Goal: Task Accomplishment & Management: Manage account settings

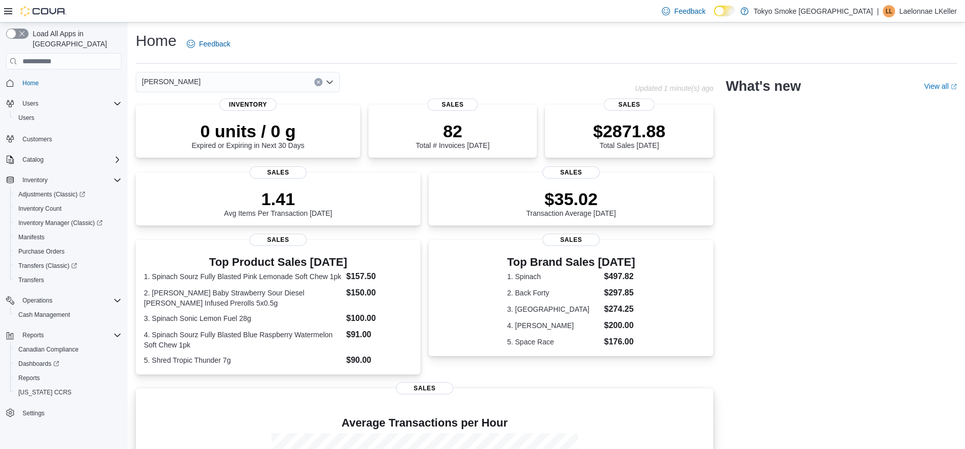
drag, startPoint x: 36, startPoint y: 303, endPoint x: 232, endPoint y: 391, distance: 214.8
click at [32, 374] on span "Reports" at bounding box center [28, 378] width 21 height 8
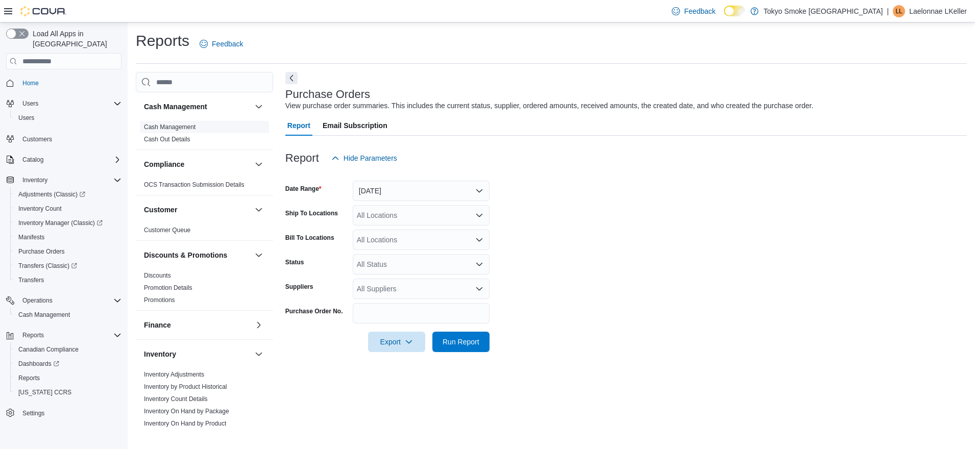
click at [170, 128] on link "Cash Management" at bounding box center [170, 127] width 52 height 7
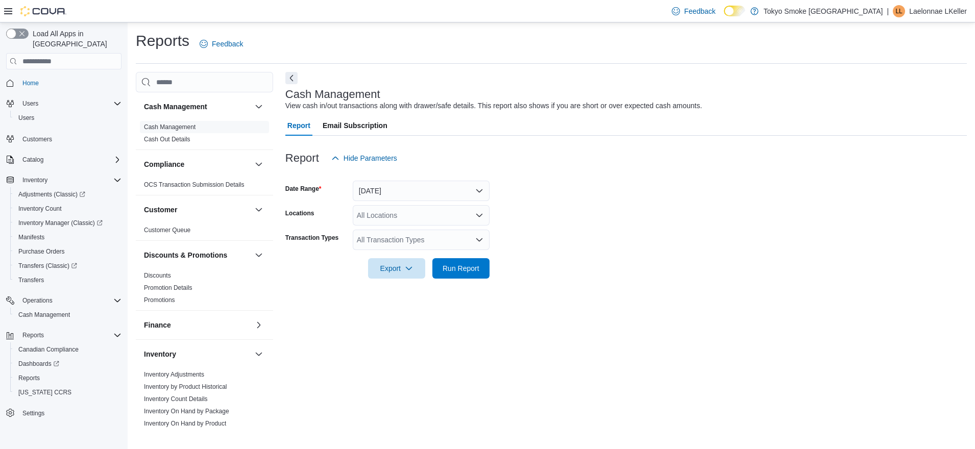
click at [397, 215] on div "All Locations" at bounding box center [421, 215] width 137 height 20
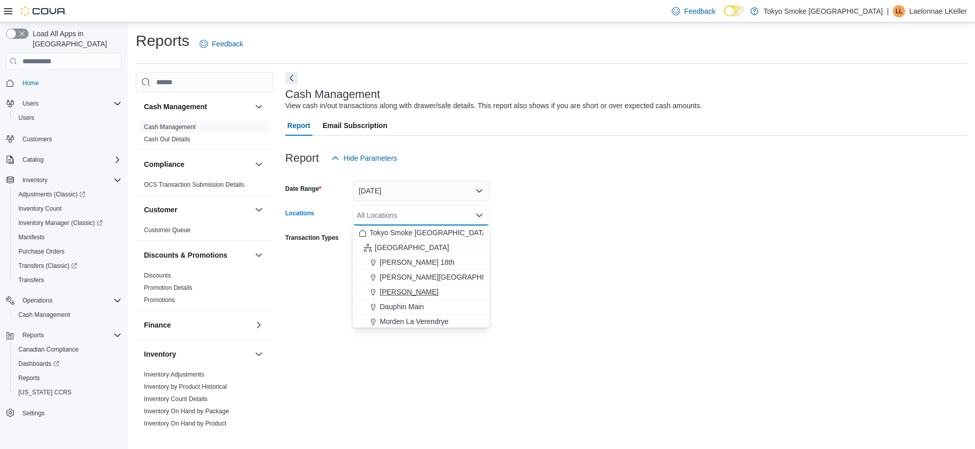
click at [397, 290] on span "[PERSON_NAME]" at bounding box center [409, 292] width 59 height 10
click at [592, 264] on form "Date Range Today Locations Brandon Victoria Combo box. Selected. Brandon Victor…" at bounding box center [625, 223] width 681 height 110
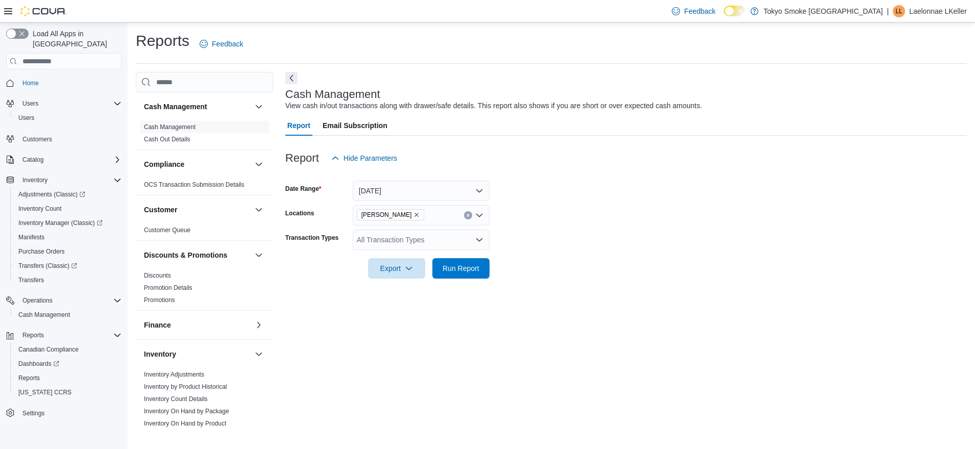
click at [452, 242] on div "All Transaction Types" at bounding box center [421, 240] width 137 height 20
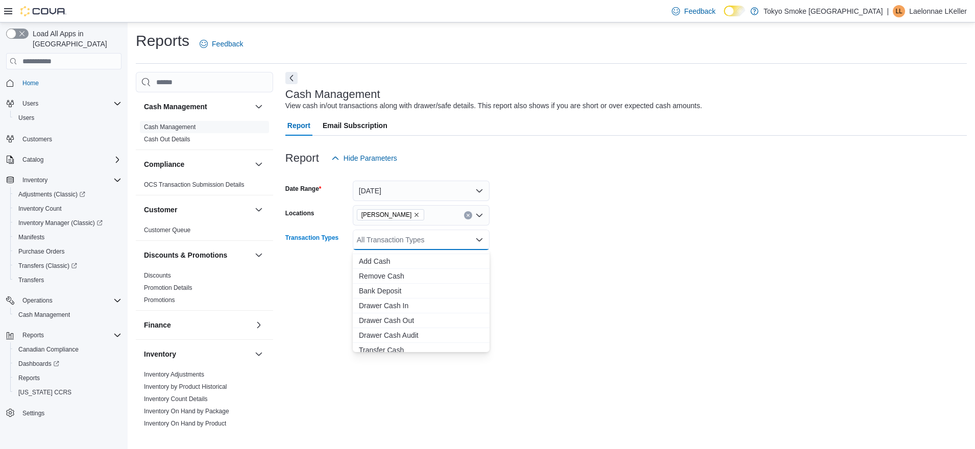
scroll to position [61, 0]
click at [394, 328] on span "Transfer Cash" at bounding box center [421, 330] width 125 height 10
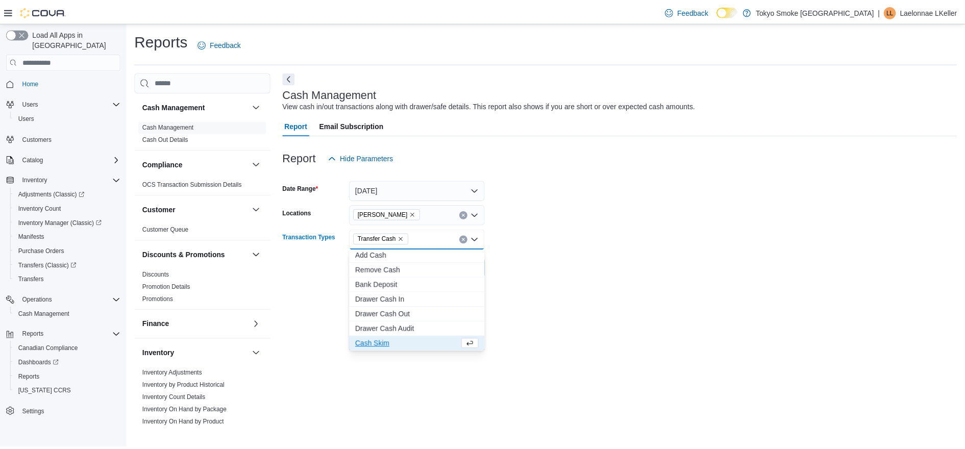
scroll to position [46, 0]
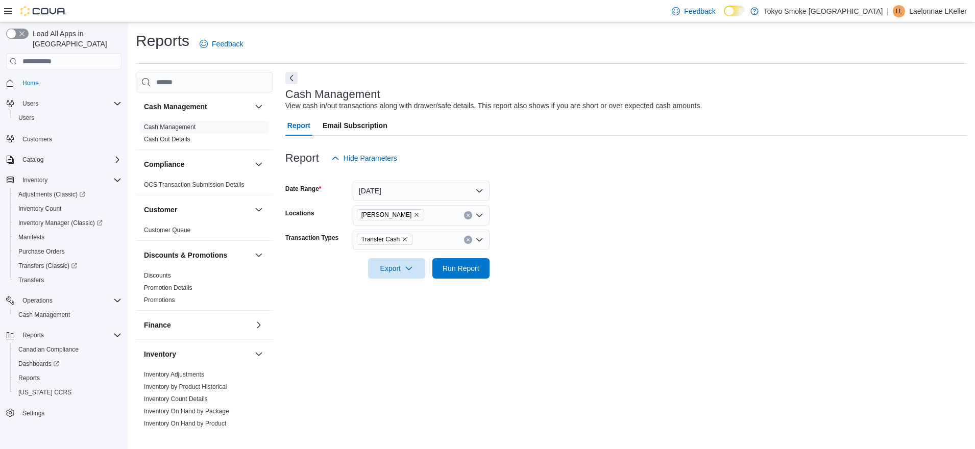
click at [642, 286] on div at bounding box center [625, 285] width 681 height 12
click at [482, 268] on span "Run Report" at bounding box center [460, 268] width 45 height 20
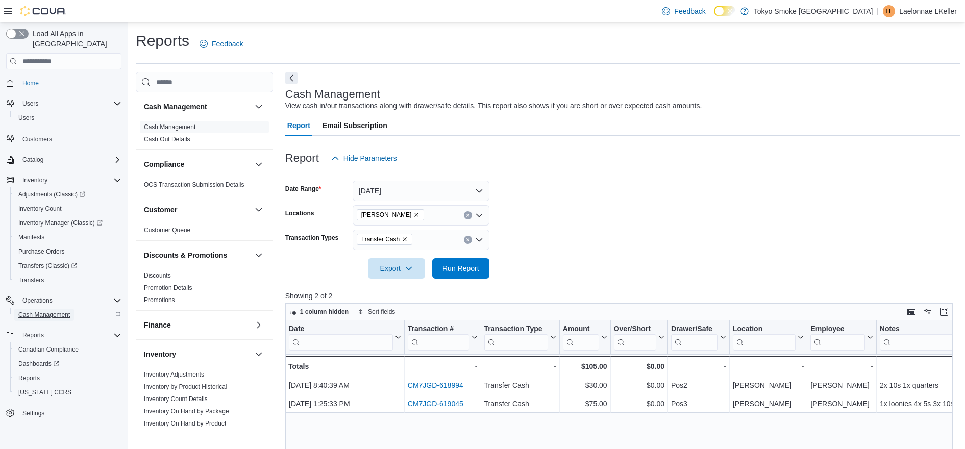
click at [55, 311] on span "Cash Management" at bounding box center [44, 315] width 52 height 8
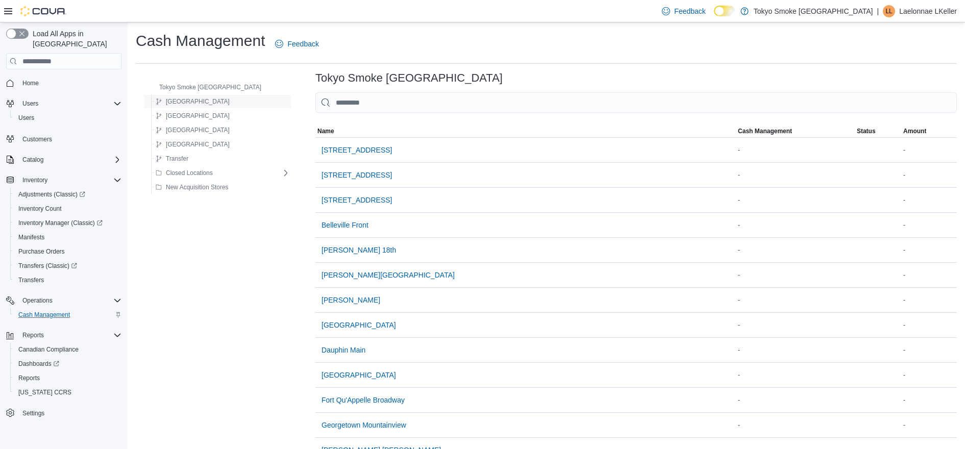
click at [188, 104] on span "Manitoba" at bounding box center [198, 101] width 64 height 8
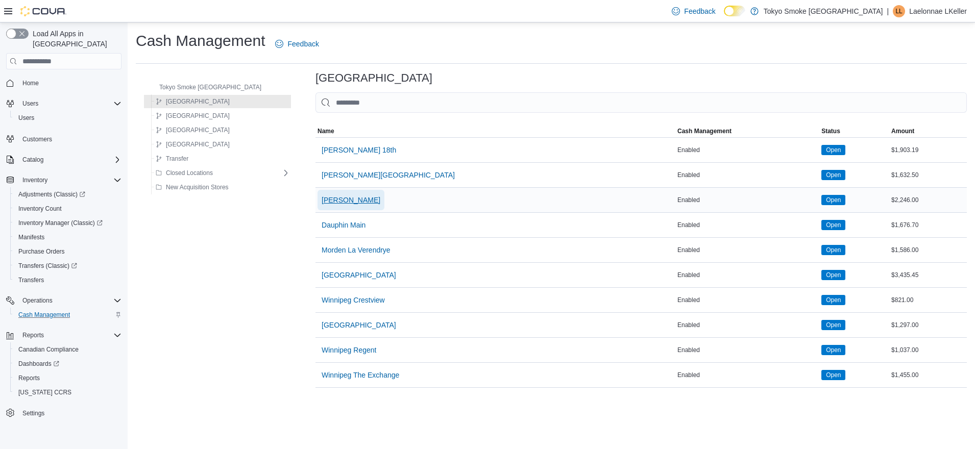
click at [322, 200] on span "Brandon Victoria" at bounding box center [351, 200] width 59 height 10
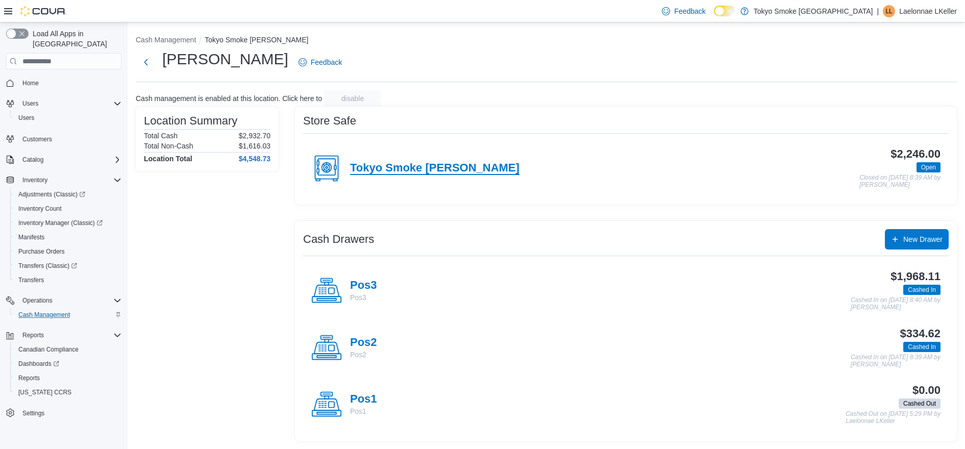
click at [436, 170] on h4 "Tokyo Smoke Brandon" at bounding box center [434, 168] width 169 height 13
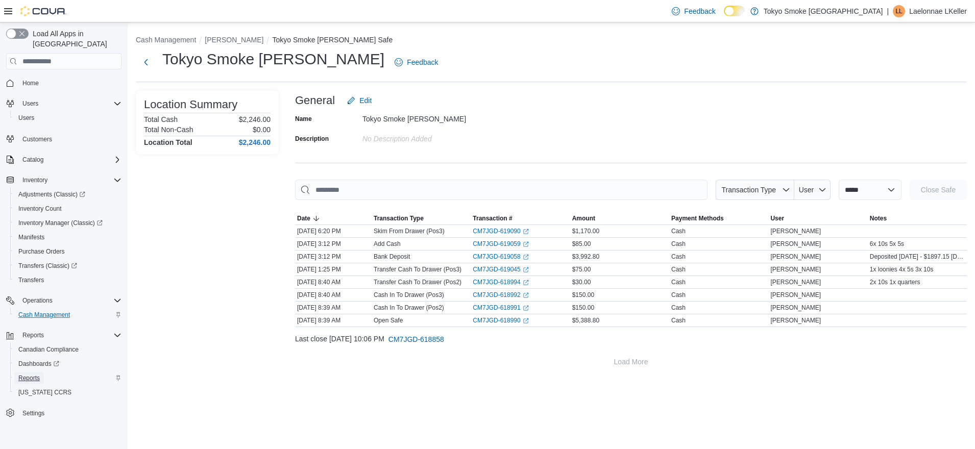
click at [21, 374] on span "Reports" at bounding box center [28, 378] width 21 height 8
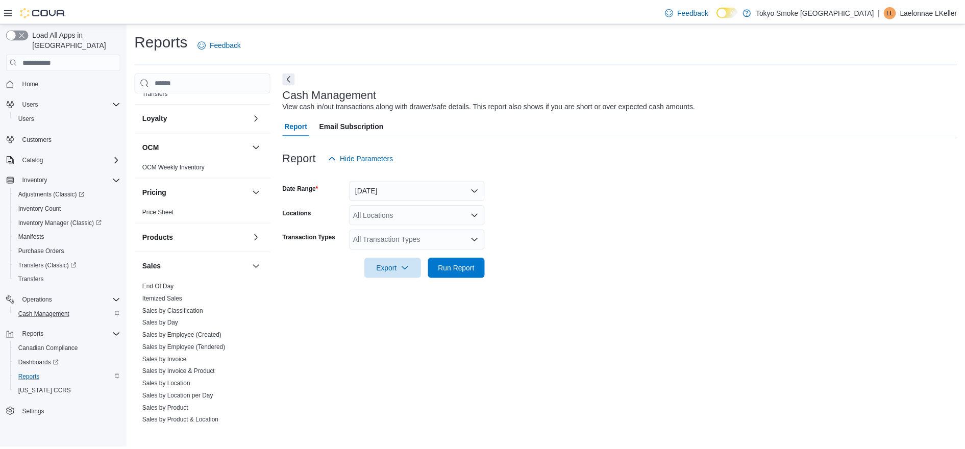
scroll to position [447, 0]
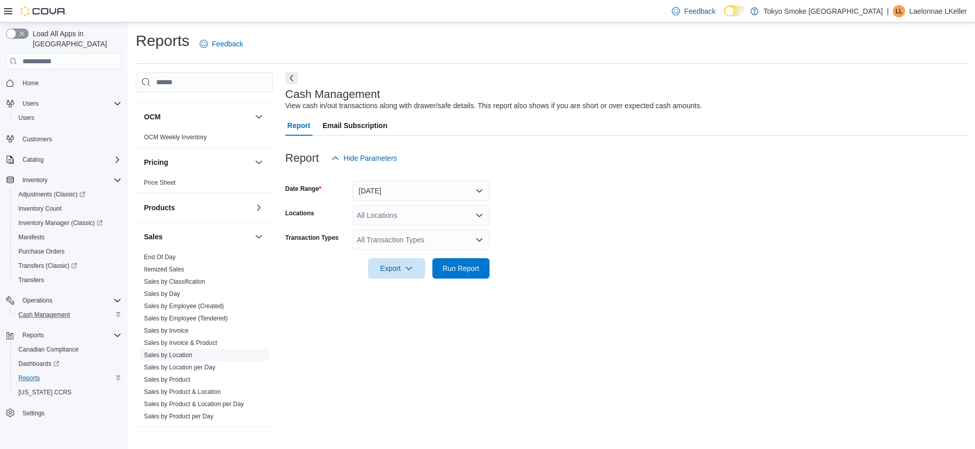
click at [187, 353] on link "Sales by Location" at bounding box center [168, 355] width 48 height 7
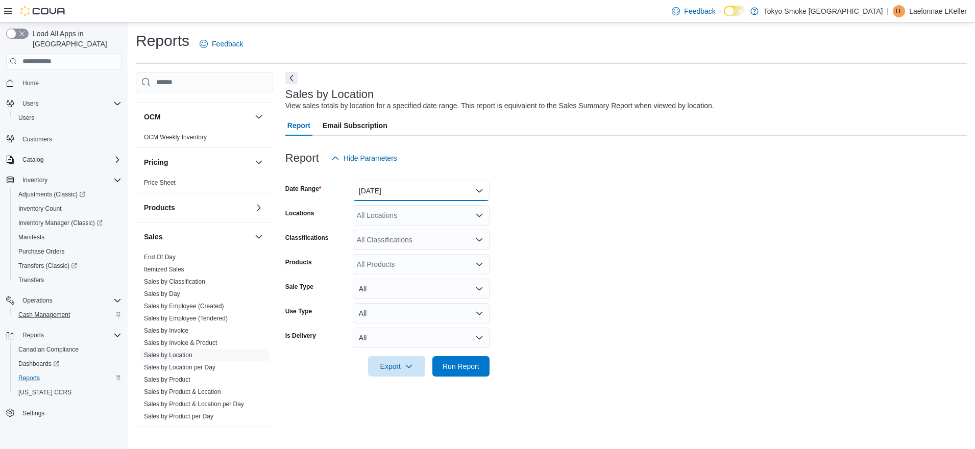
click at [397, 193] on button "Yesterday" at bounding box center [421, 191] width 137 height 20
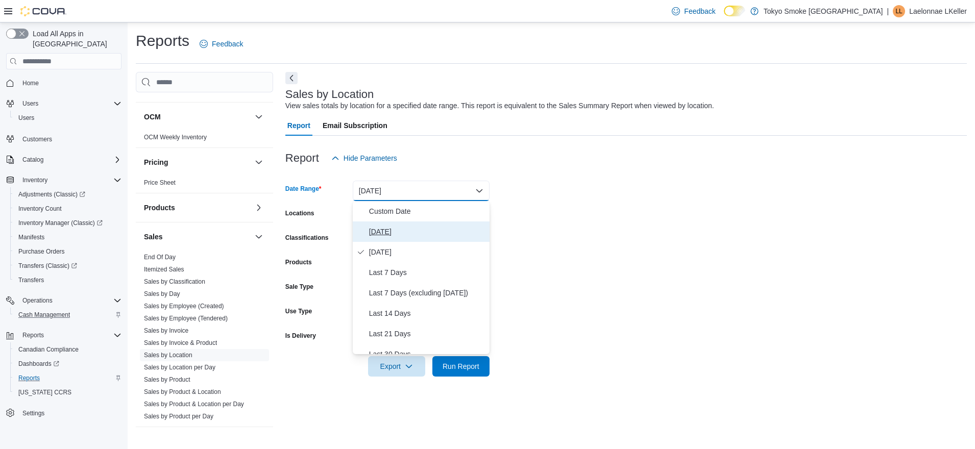
click at [377, 227] on span "Today" at bounding box center [427, 232] width 116 height 12
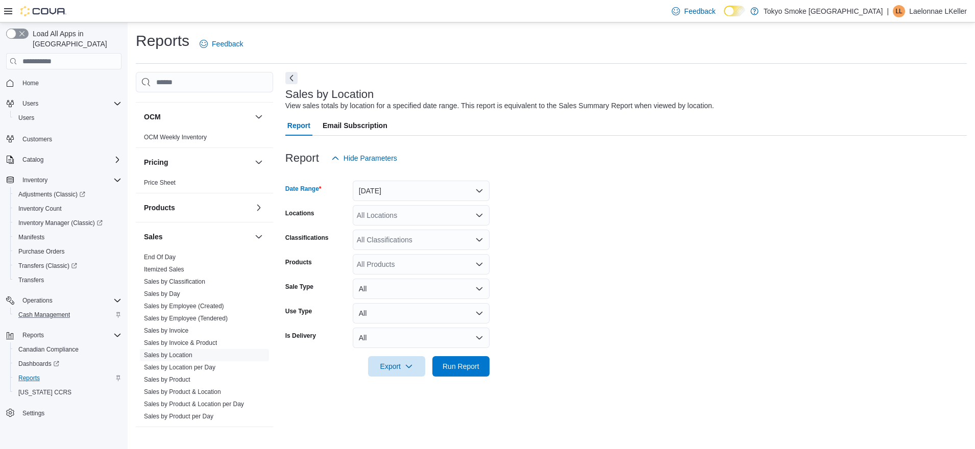
click at [385, 211] on div "All Locations" at bounding box center [421, 215] width 137 height 20
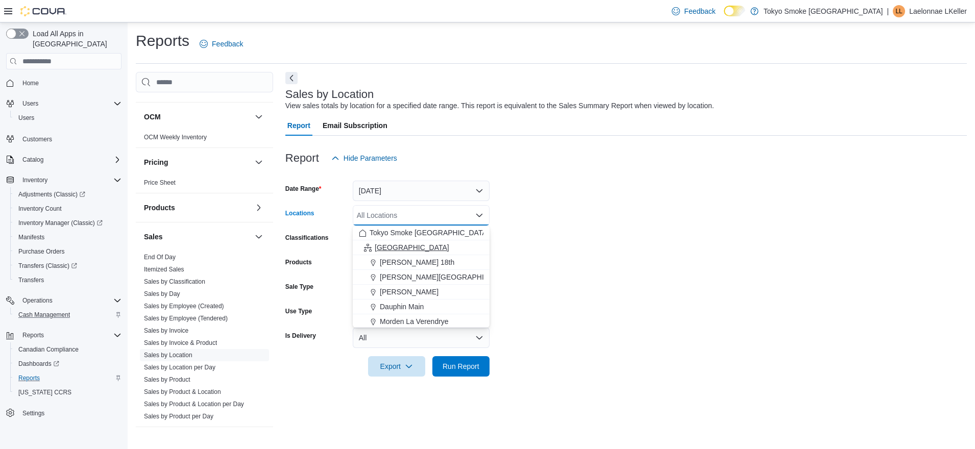
click at [378, 245] on span "Manitoba" at bounding box center [412, 247] width 75 height 10
click at [527, 323] on form "Date Range Today Locations Manitoba Combo box. Selected. Manitoba. Press Backsp…" at bounding box center [625, 272] width 681 height 208
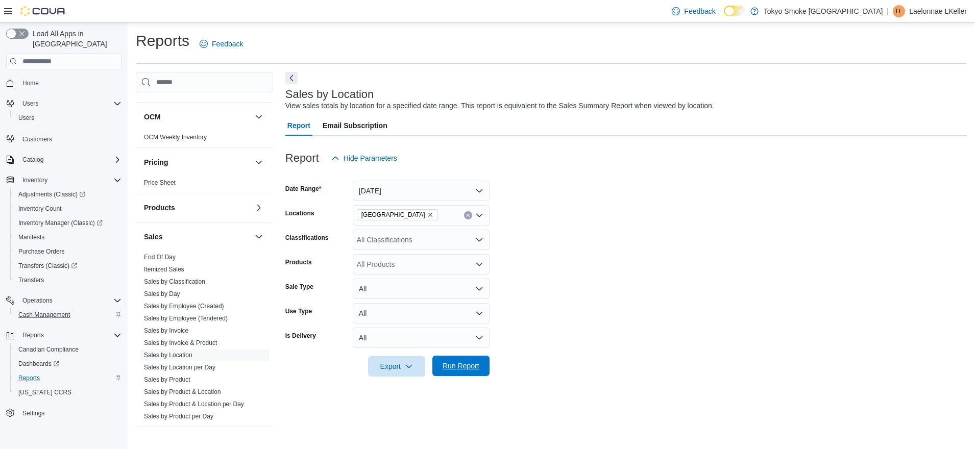
click at [459, 363] on span "Run Report" at bounding box center [461, 366] width 37 height 10
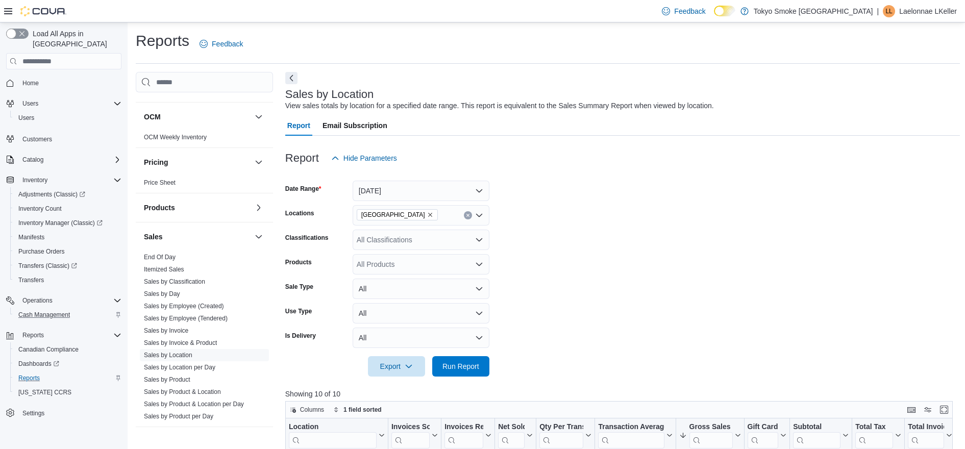
scroll to position [319, 0]
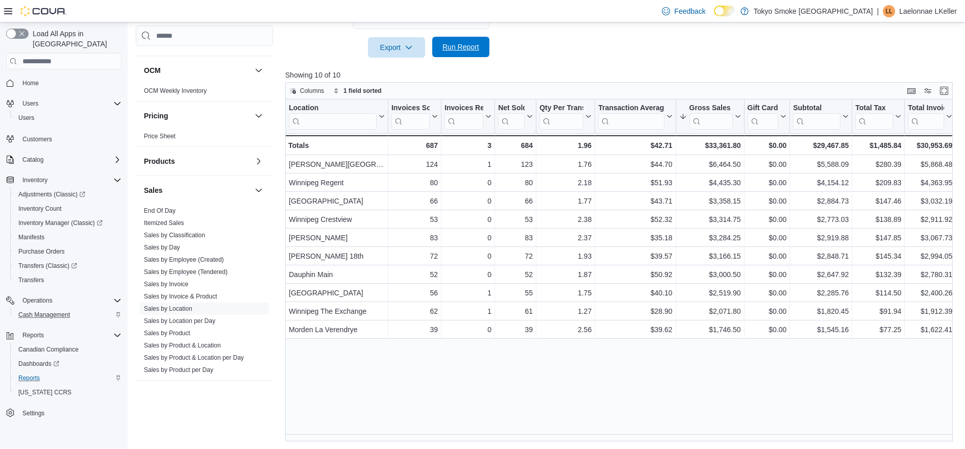
click at [447, 44] on span "Run Report" at bounding box center [461, 47] width 37 height 10
click at [469, 43] on span "Run Report" at bounding box center [461, 47] width 37 height 10
click at [695, 61] on div at bounding box center [622, 64] width 675 height 12
click at [484, 52] on button "Run Report" at bounding box center [460, 47] width 57 height 20
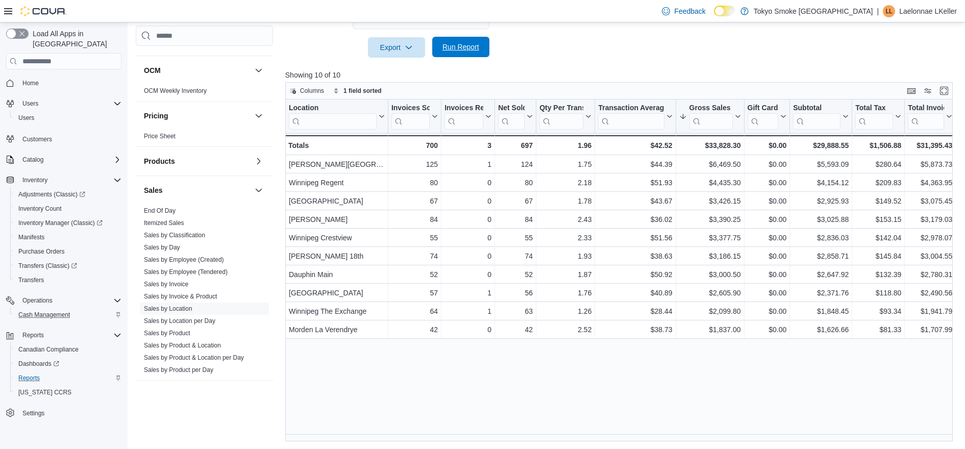
click at [450, 52] on span "Run Report" at bounding box center [461, 47] width 37 height 10
click at [763, 89] on div "Columns 1 field sorted" at bounding box center [619, 90] width 668 height 17
click at [739, 64] on div at bounding box center [622, 64] width 675 height 12
click at [640, 70] on p "Showing 10 of 10" at bounding box center [622, 75] width 675 height 10
click at [56, 311] on span "Cash Management" at bounding box center [44, 315] width 52 height 8
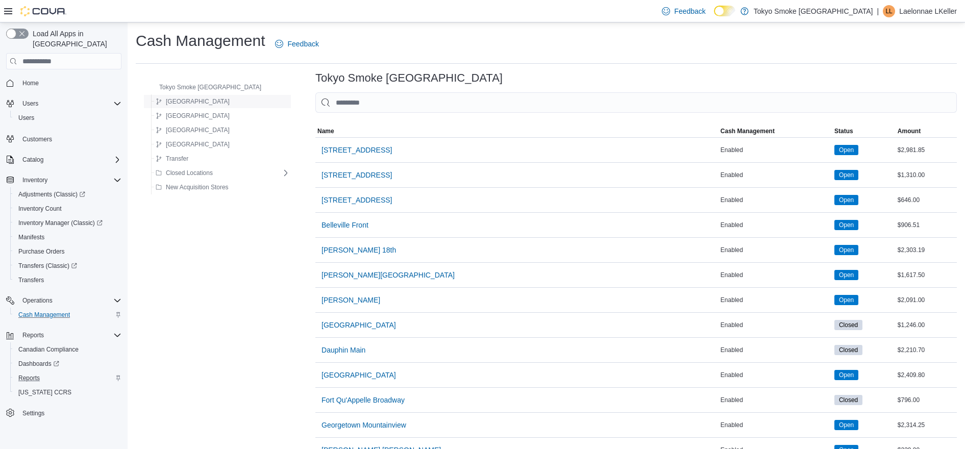
click at [191, 101] on button "Manitoba" at bounding box center [193, 101] width 82 height 12
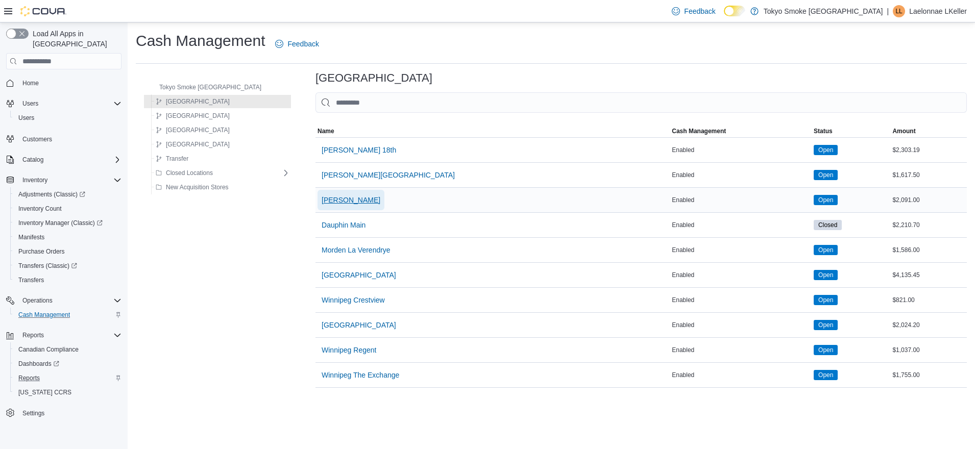
click at [338, 199] on span "Brandon Victoria" at bounding box center [351, 200] width 59 height 10
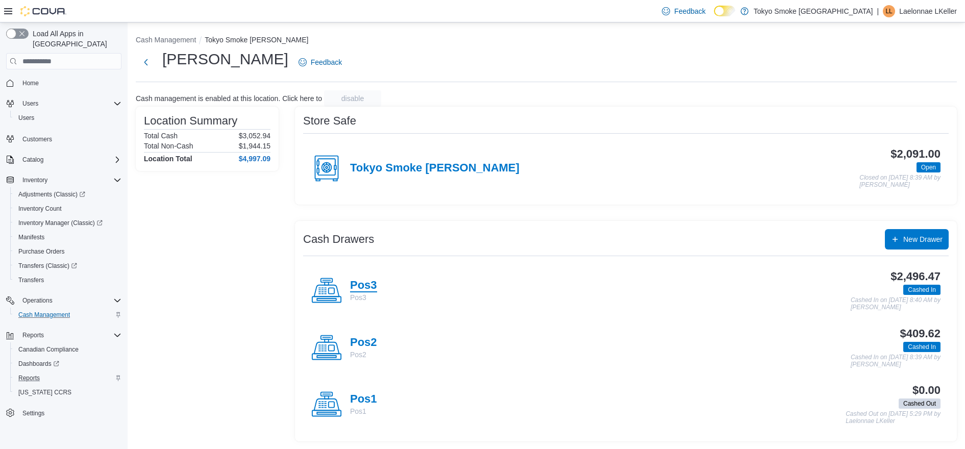
click at [374, 282] on h4 "Pos3" at bounding box center [363, 285] width 27 height 13
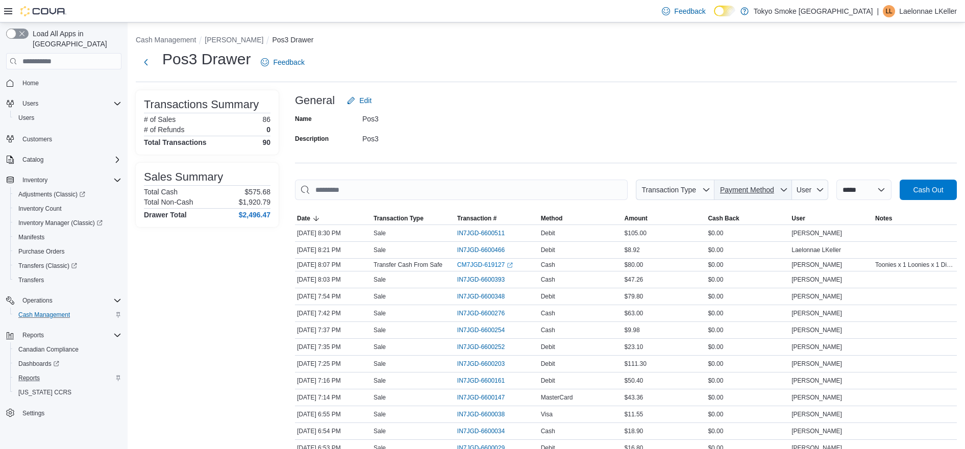
click at [739, 190] on span "Payment Method" at bounding box center [747, 190] width 54 height 8
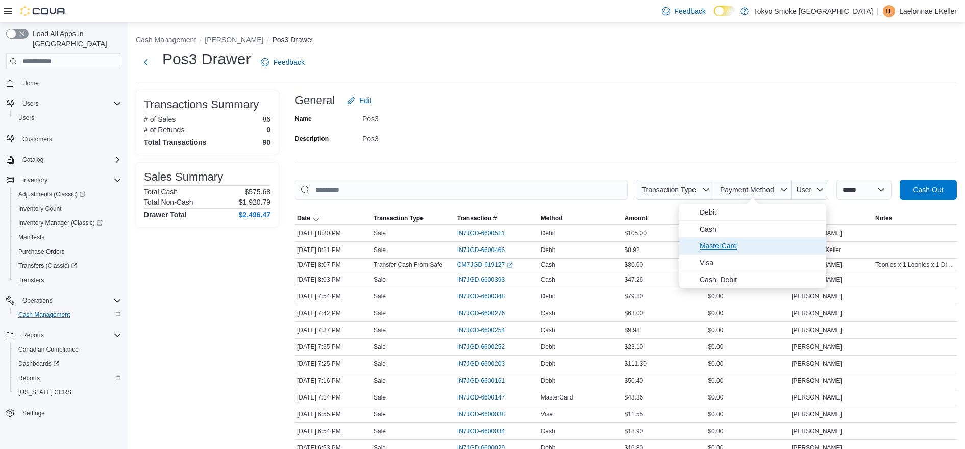
click at [715, 240] on span "MasterCard" at bounding box center [760, 246] width 120 height 12
type input "**********"
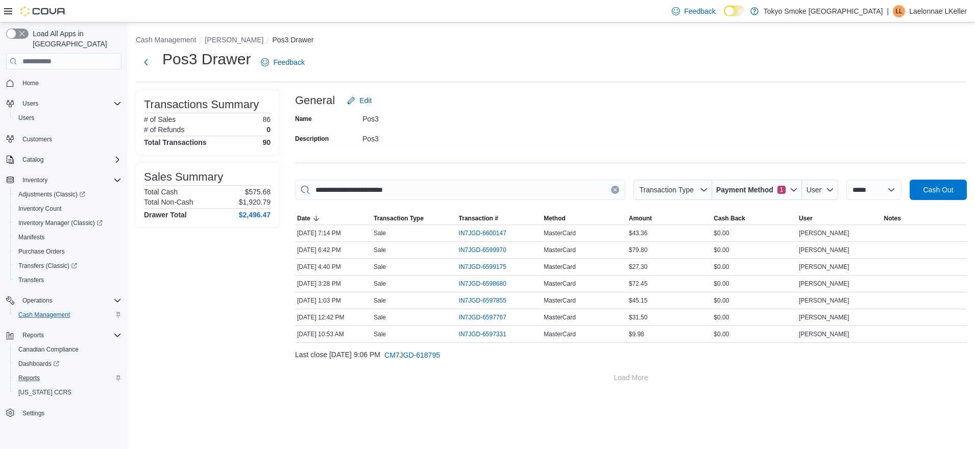
click at [514, 363] on div "Last close August 10, 2025 9:06 PM CM7JGD-618795" at bounding box center [631, 355] width 672 height 20
click at [490, 233] on span "IN7JGD-6600147" at bounding box center [482, 233] width 47 height 8
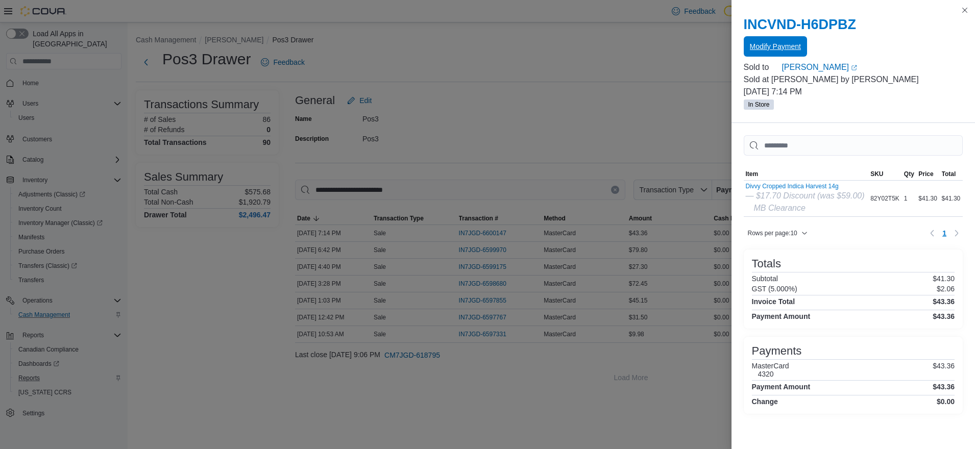
click at [789, 47] on span "Modify Payment" at bounding box center [775, 46] width 51 height 10
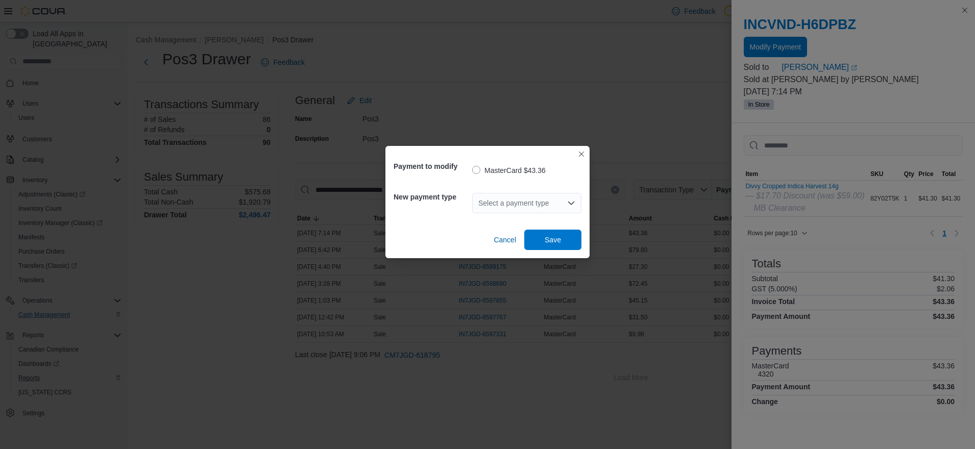
click at [547, 202] on div "Select a payment type" at bounding box center [526, 203] width 109 height 20
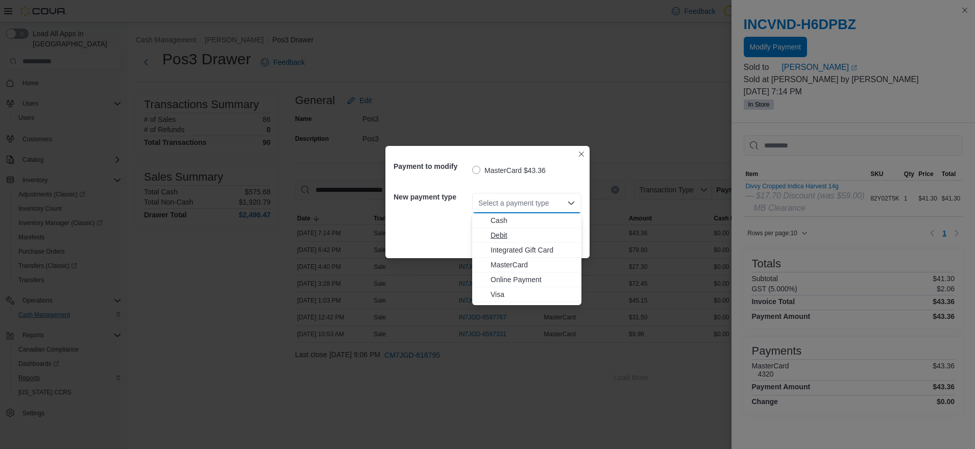
click at [504, 235] on span "Debit" at bounding box center [533, 235] width 85 height 10
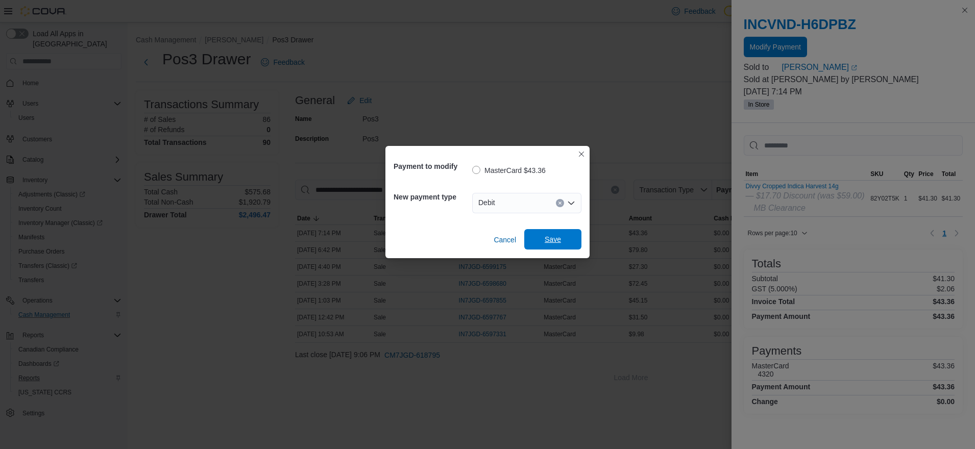
click at [550, 240] on span "Save" at bounding box center [553, 239] width 16 height 10
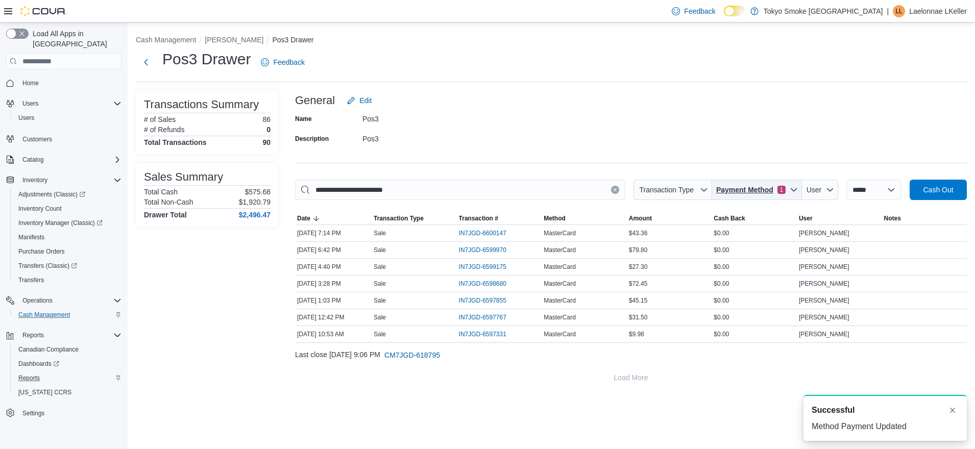
click at [728, 189] on span "Payment Method" at bounding box center [744, 190] width 57 height 10
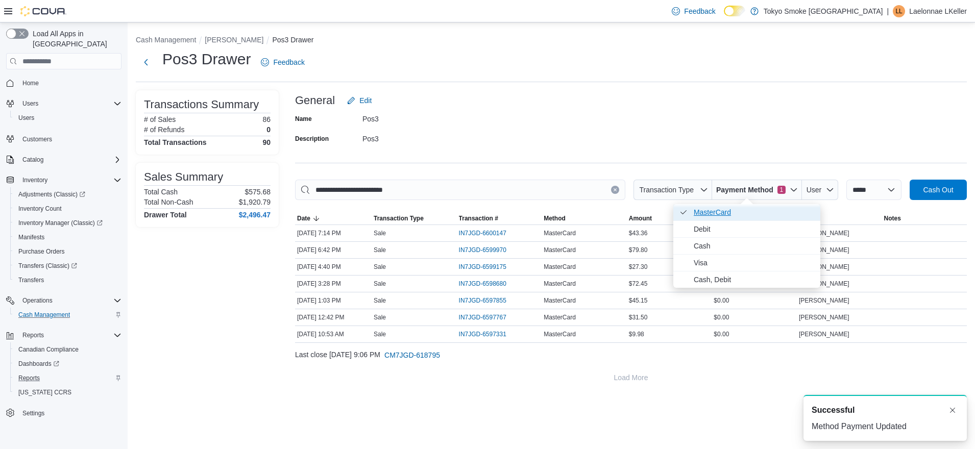
click at [720, 208] on span "MasterCard . Checked option." at bounding box center [754, 212] width 120 height 12
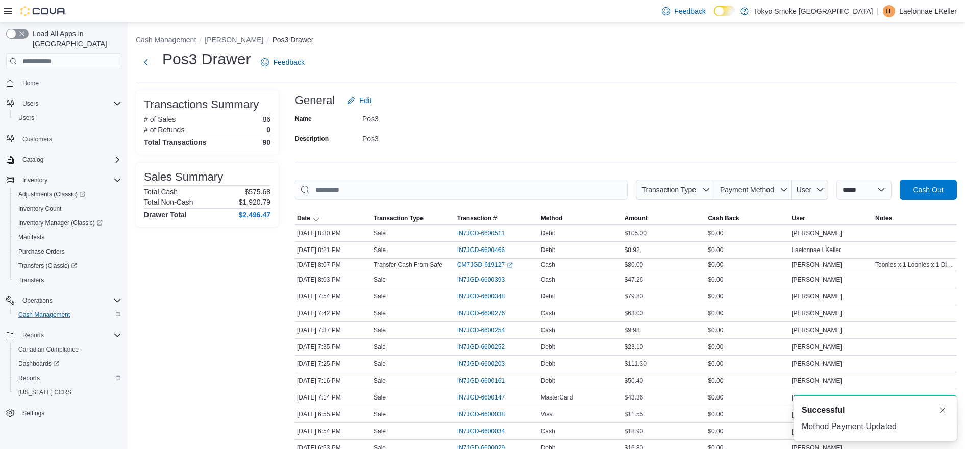
click at [684, 133] on div "Name Pos3 Description Pos3" at bounding box center [626, 129] width 662 height 36
click at [55, 311] on span "Cash Management" at bounding box center [44, 315] width 52 height 8
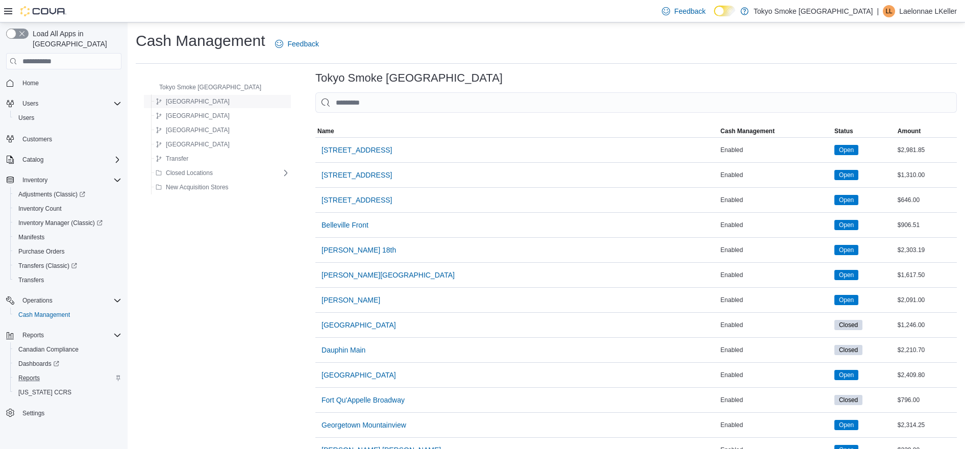
click at [221, 104] on div "Manitoba" at bounding box center [221, 101] width 138 height 12
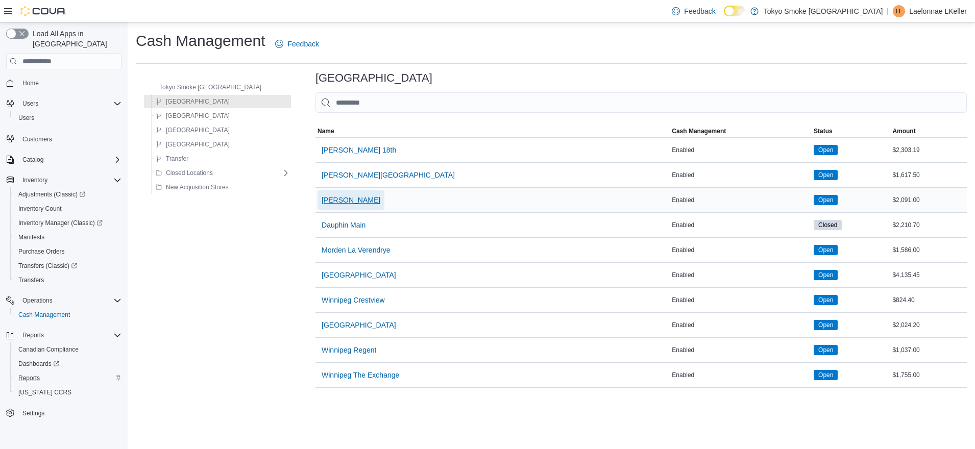
click at [342, 198] on span "Brandon Victoria" at bounding box center [351, 200] width 59 height 10
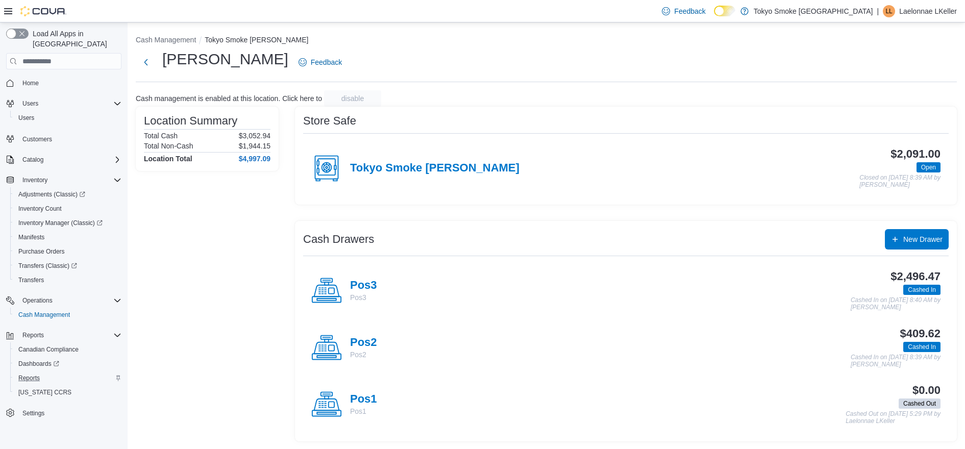
click at [231, 231] on div "Location Summary Total Cash $3,052.94 Total Non-Cash $1,944.15 Location Total $…" at bounding box center [207, 274] width 143 height 335
click at [361, 282] on h4 "Pos3" at bounding box center [363, 285] width 27 height 13
click at [400, 165] on h4 "Tokyo Smoke Brandon" at bounding box center [434, 168] width 169 height 13
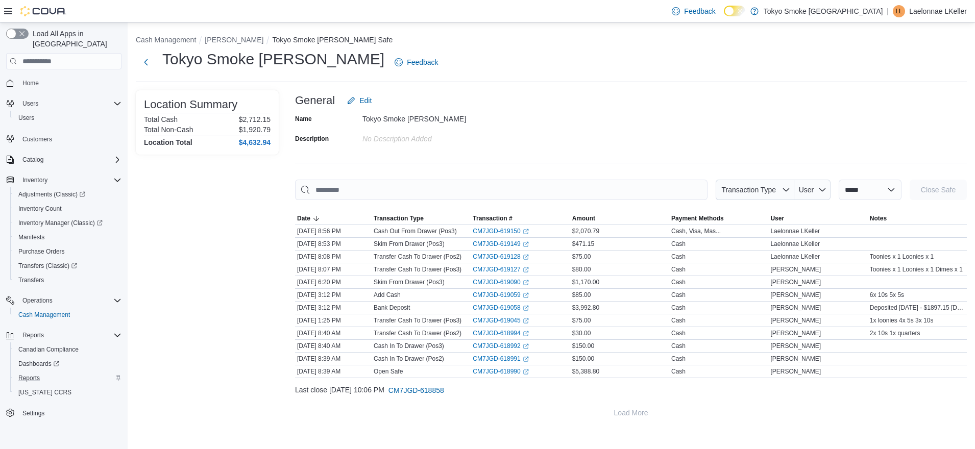
click at [249, 223] on div "Location Summary Total Cash $2,712.15 Total Non-Cash $1,920.79 Location Total $…" at bounding box center [207, 256] width 143 height 333
click at [30, 374] on span "Reports" at bounding box center [28, 378] width 21 height 8
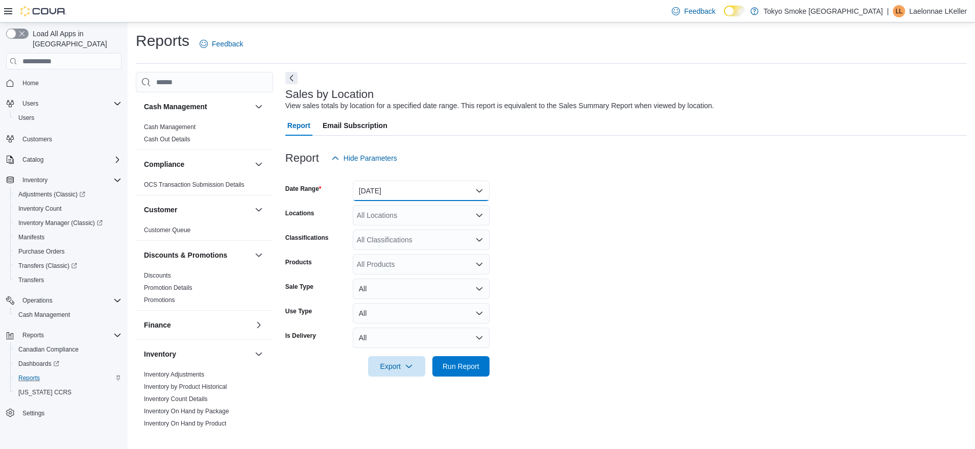
click at [379, 189] on button "Yesterday" at bounding box center [421, 191] width 137 height 20
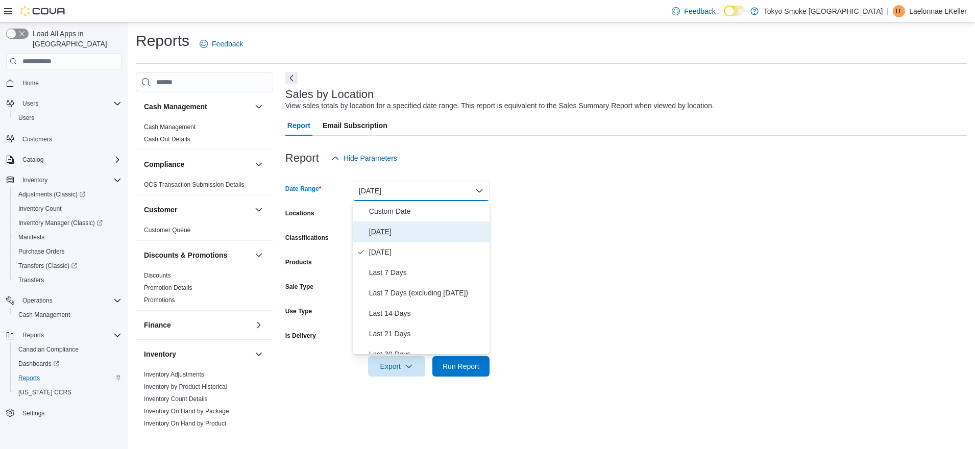
click at [382, 225] on button "Today" at bounding box center [421, 232] width 137 height 20
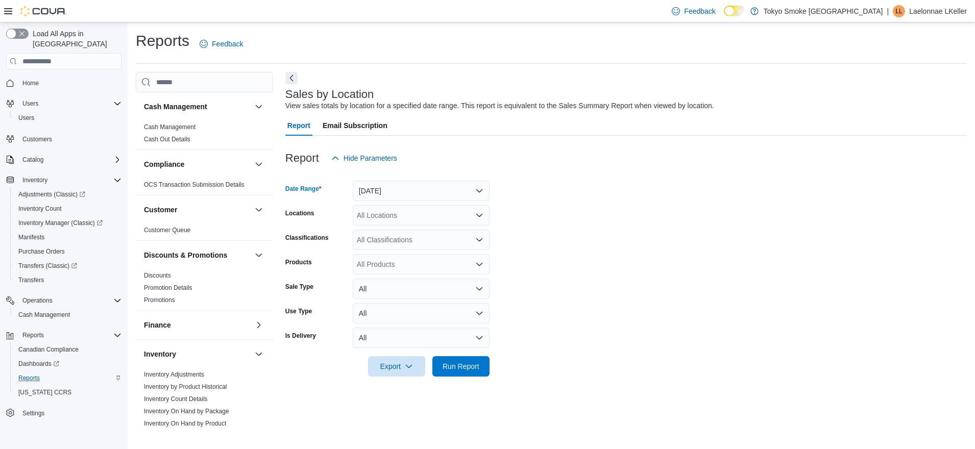
click at [392, 212] on div "All Locations" at bounding box center [421, 215] width 137 height 20
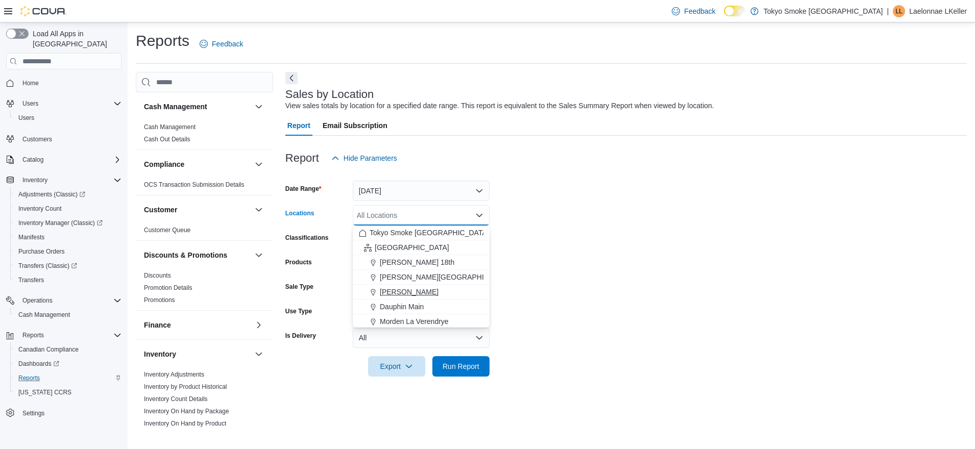
click at [418, 289] on span "Brandon Victoria" at bounding box center [409, 292] width 59 height 10
click at [523, 263] on form "Date Range Today Locations Brandon Victoria Combo box. Selected. Brandon Victor…" at bounding box center [625, 272] width 681 height 208
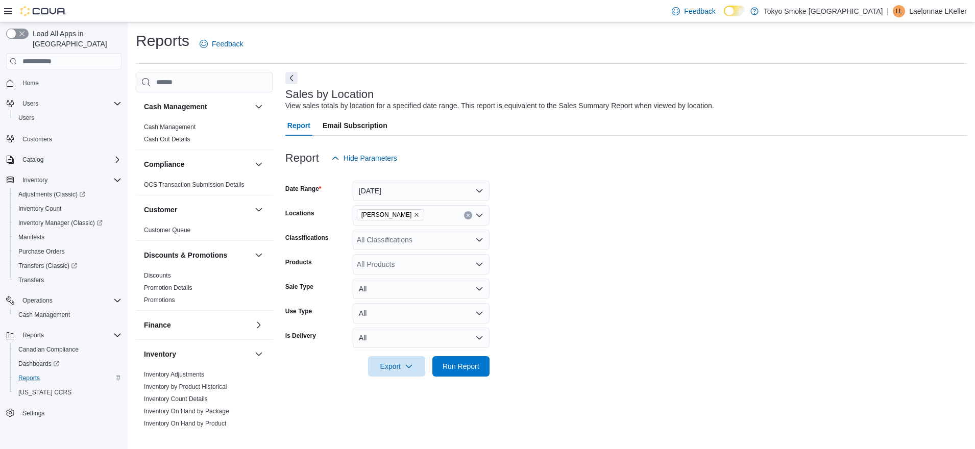
click at [580, 300] on form "Date Range Today Locations Brandon Victoria Classifications All Classifications…" at bounding box center [625, 272] width 681 height 208
click at [478, 366] on span "Run Report" at bounding box center [461, 366] width 37 height 10
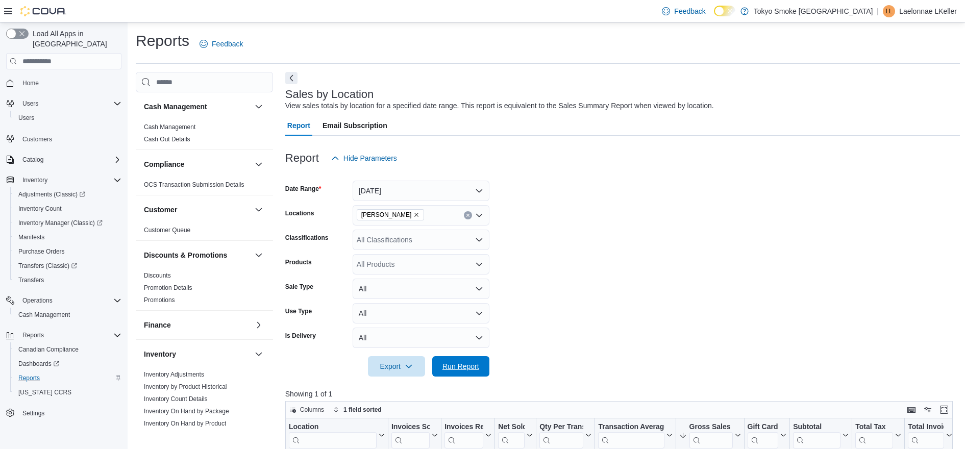
drag, startPoint x: 457, startPoint y: 368, endPoint x: 504, endPoint y: 348, distance: 51.2
click at [457, 368] on span "Run Report" at bounding box center [461, 366] width 37 height 10
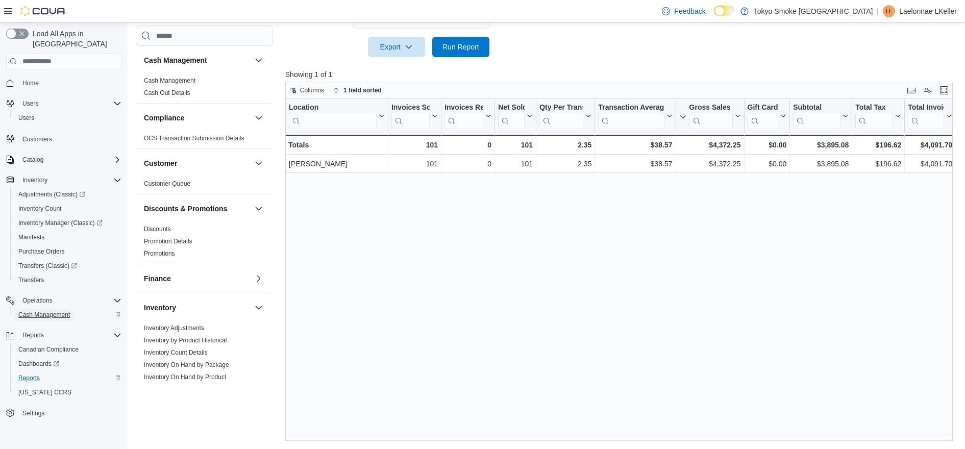
click at [42, 311] on span "Cash Management" at bounding box center [44, 315] width 52 height 8
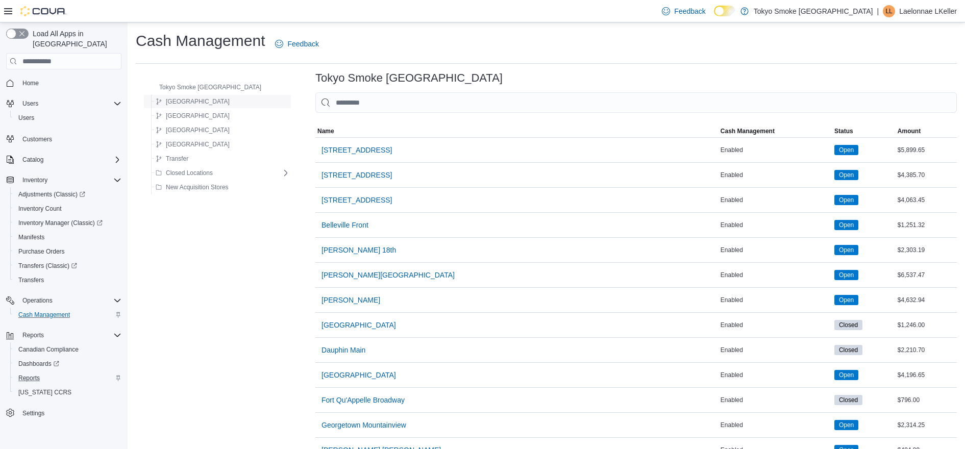
click at [185, 101] on span "Manitoba" at bounding box center [198, 101] width 64 height 8
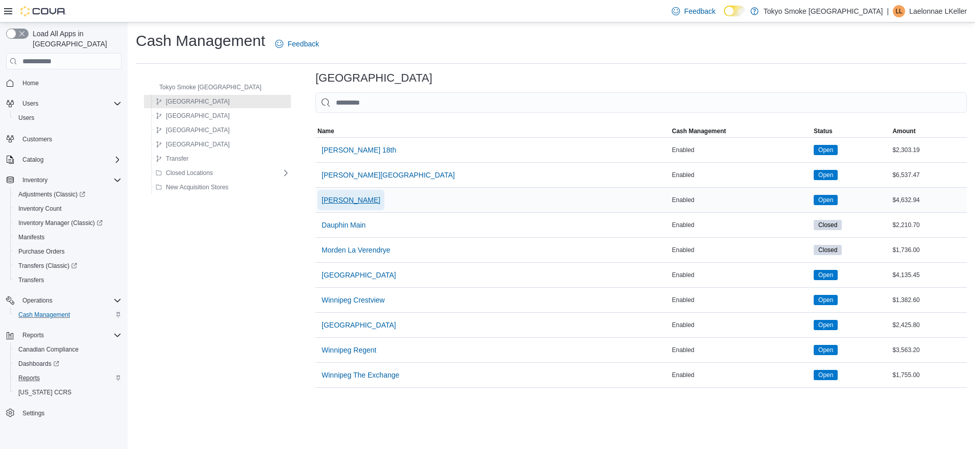
click at [328, 197] on span "Brandon Victoria" at bounding box center [351, 200] width 59 height 10
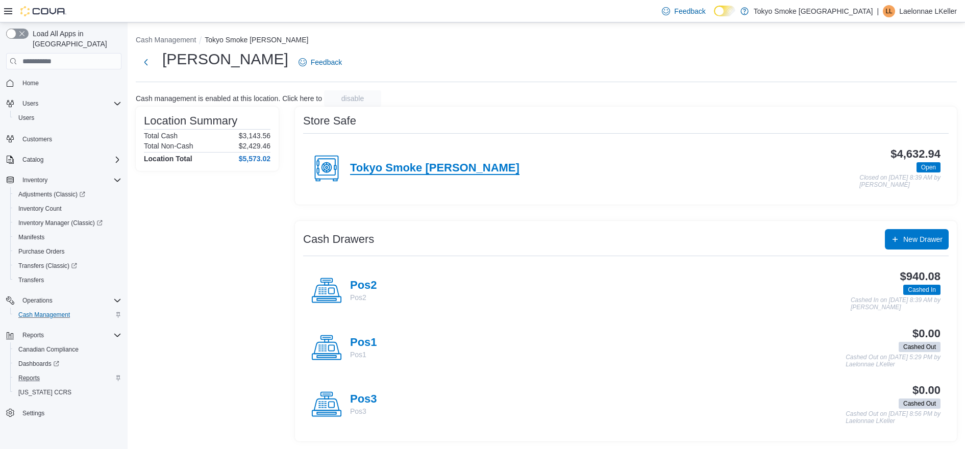
click at [373, 169] on h4 "Tokyo Smoke Brandon" at bounding box center [434, 168] width 169 height 13
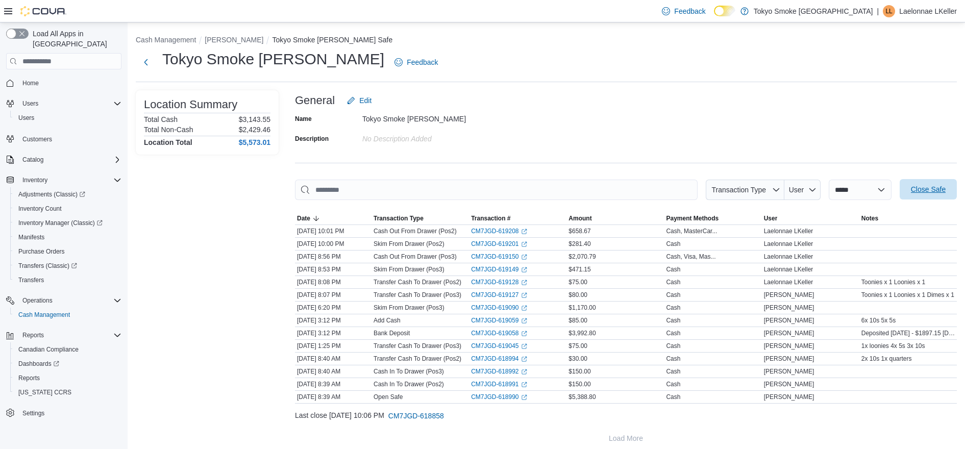
click at [935, 186] on span "Close Safe" at bounding box center [928, 189] width 35 height 10
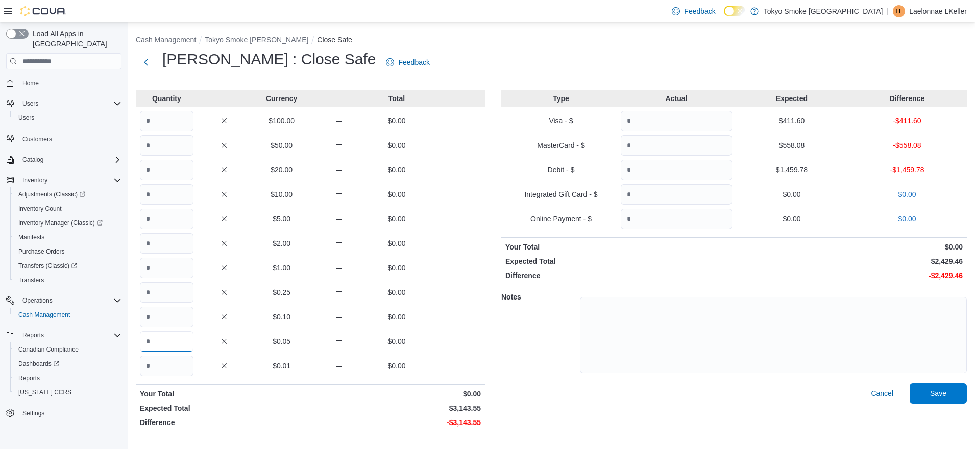
click at [172, 340] on input "Quantity" at bounding box center [167, 341] width 54 height 20
type input "***"
click at [188, 309] on input "Quantity" at bounding box center [167, 317] width 54 height 20
type input "***"
click at [186, 290] on input "Quantity" at bounding box center [167, 292] width 54 height 20
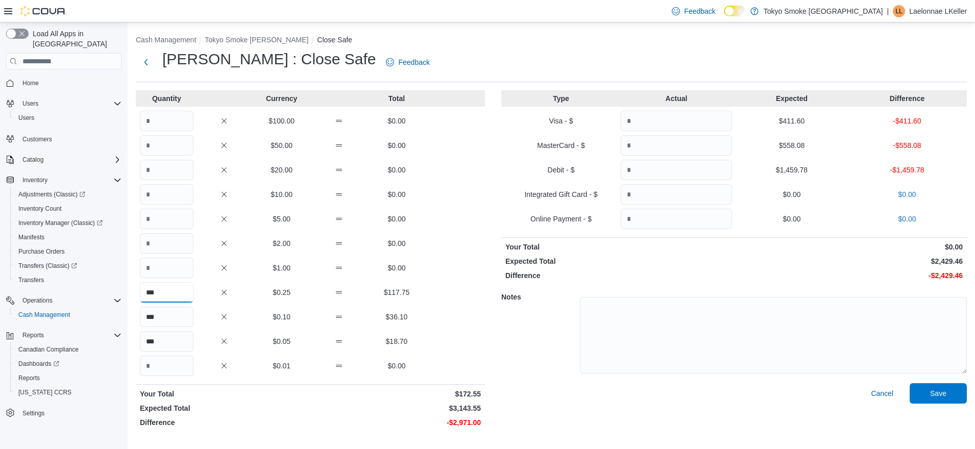
type input "***"
click at [174, 265] on input "Quantity" at bounding box center [167, 268] width 54 height 20
type input "***"
click at [157, 242] on input "Quantity" at bounding box center [167, 243] width 54 height 20
type input "***"
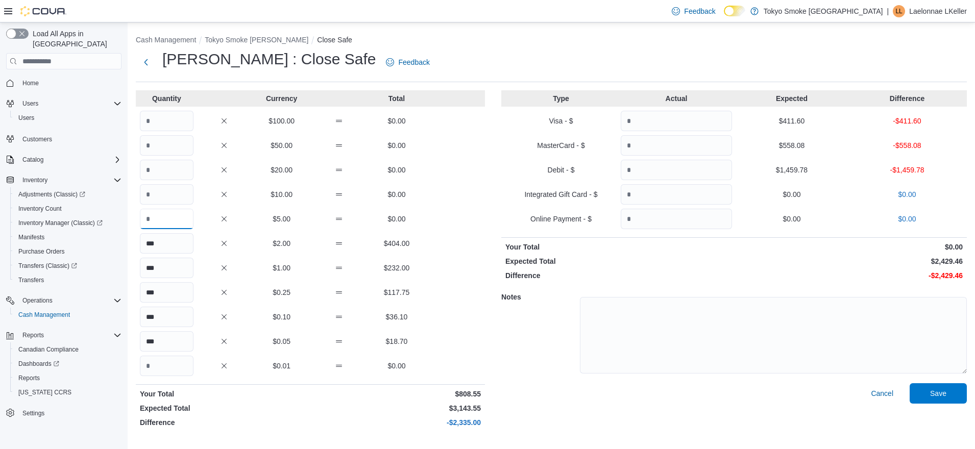
click at [159, 224] on input "Quantity" at bounding box center [167, 219] width 54 height 20
type input "**"
click at [164, 203] on input "Quantity" at bounding box center [167, 194] width 54 height 20
type input "**"
click at [167, 174] on input "Quantity" at bounding box center [167, 170] width 54 height 20
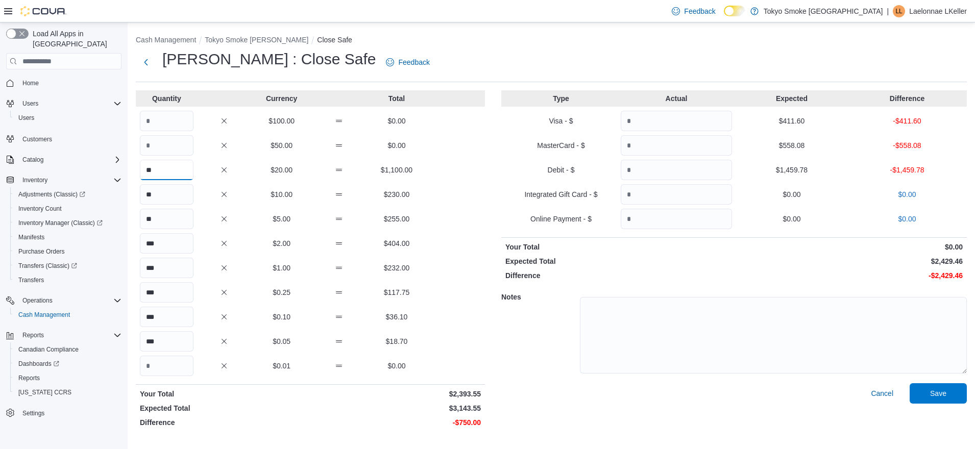
type input "**"
click at [163, 145] on input "Quantity" at bounding box center [167, 145] width 54 height 20
type input "*"
click at [165, 121] on input "Quantity" at bounding box center [167, 121] width 54 height 20
type input "*"
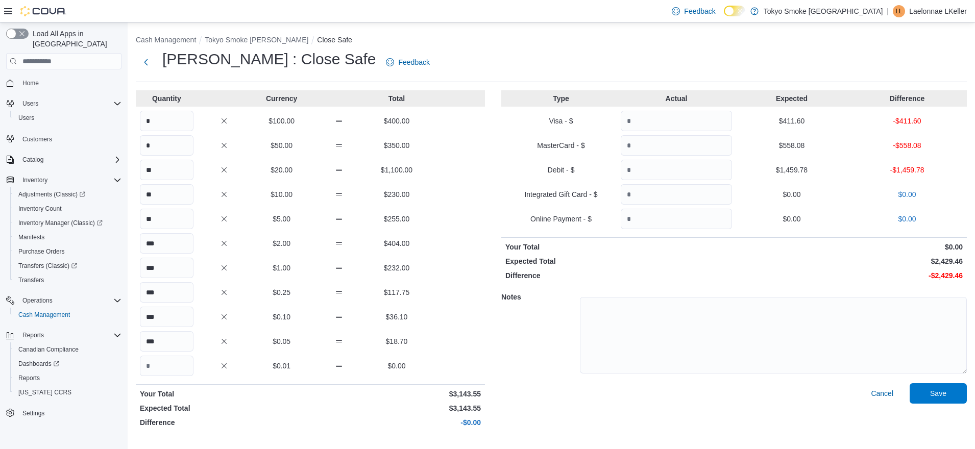
click at [493, 206] on div "Quantity Currency Total * $100.00 $400.00 * $50.00 $350.00 ** $20.00 $1,100.00 …" at bounding box center [551, 261] width 831 height 342
click at [657, 125] on input "Quantity" at bounding box center [676, 121] width 111 height 20
type input "******"
click at [660, 140] on input "Quantity" at bounding box center [676, 145] width 111 height 20
type input "******"
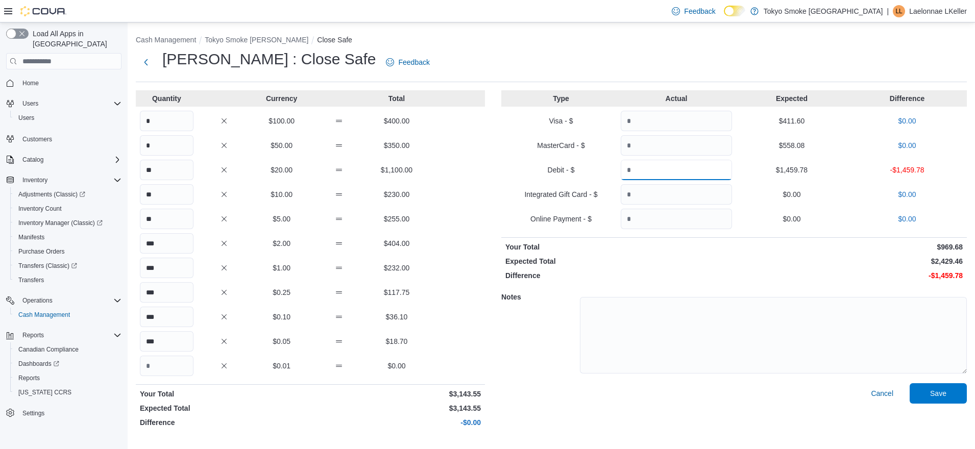
click at [659, 168] on input "Quantity" at bounding box center [676, 170] width 111 height 20
type input "*******"
click at [924, 399] on span "Save" at bounding box center [938, 393] width 45 height 20
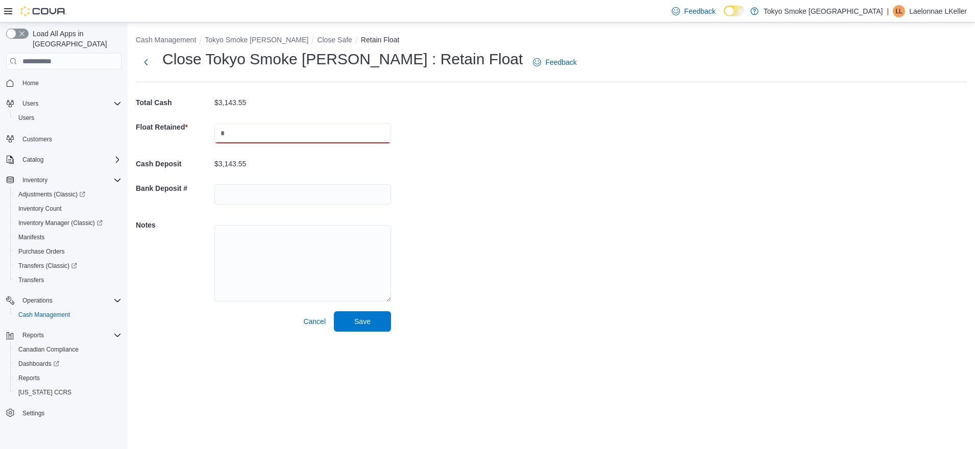
click at [298, 131] on input "text" at bounding box center [302, 133] width 177 height 20
type input "*******"
click at [356, 319] on span "Save" at bounding box center [362, 321] width 16 height 10
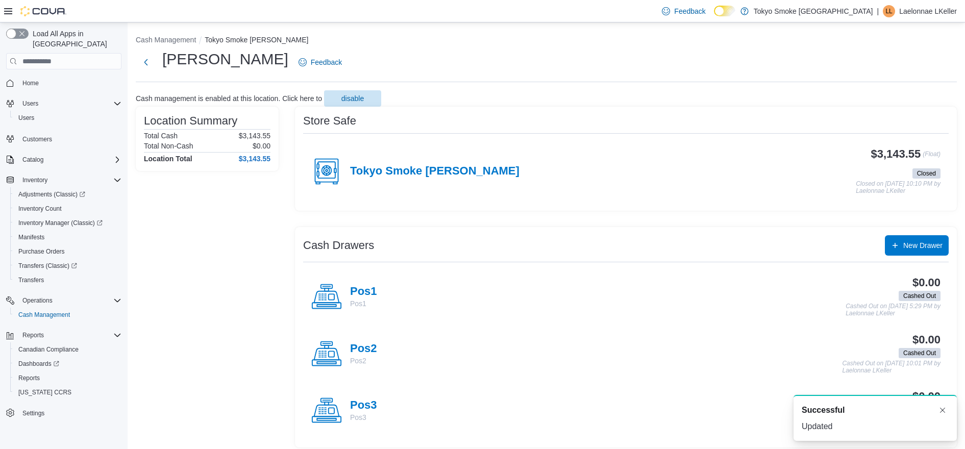
click at [934, 11] on p "Laelonnae LKeller" at bounding box center [928, 11] width 58 height 12
click at [884, 100] on span "Sign Out" at bounding box center [891, 99] width 28 height 10
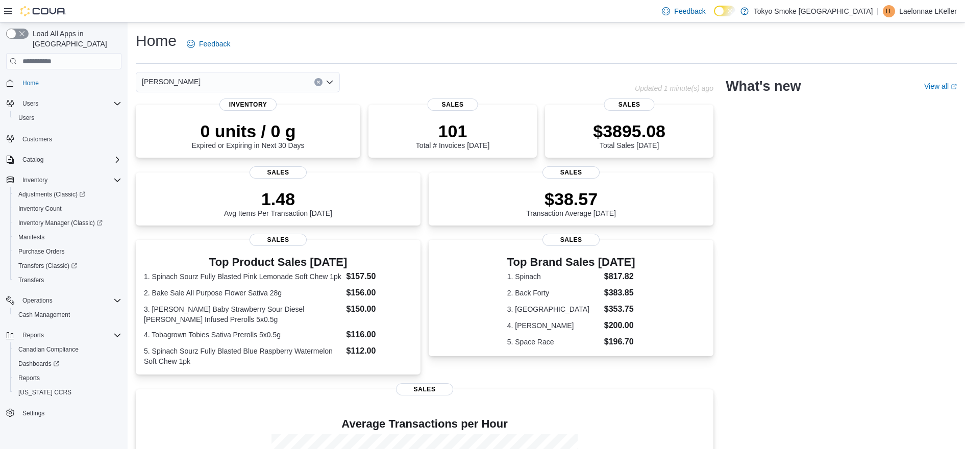
click at [948, 8] on p "Laelonnae LKeller" at bounding box center [928, 11] width 58 height 12
click at [894, 102] on span "Sign Out" at bounding box center [891, 99] width 28 height 10
